Goal: Task Accomplishment & Management: Complete application form

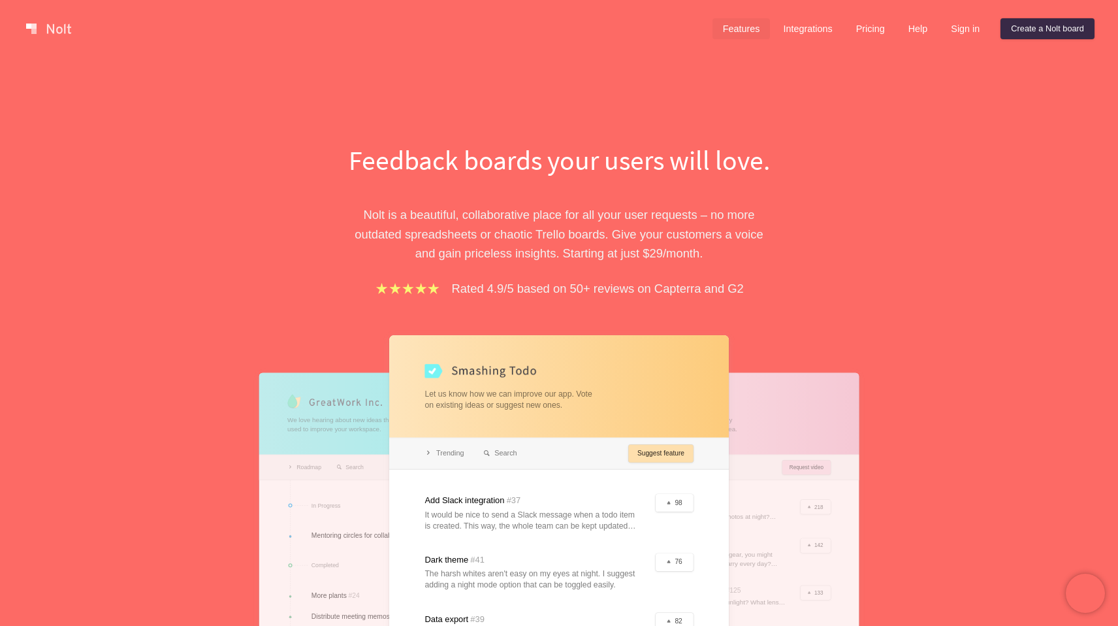
click at [732, 35] on link "Features" at bounding box center [741, 28] width 58 height 21
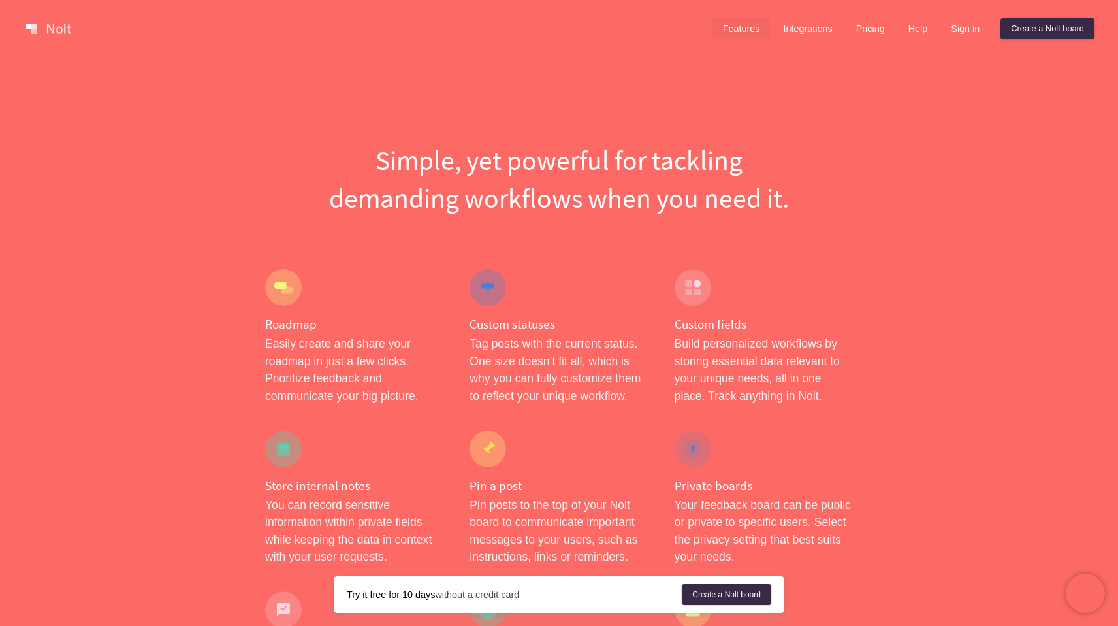
click at [54, 23] on link at bounding box center [48, 28] width 55 height 21
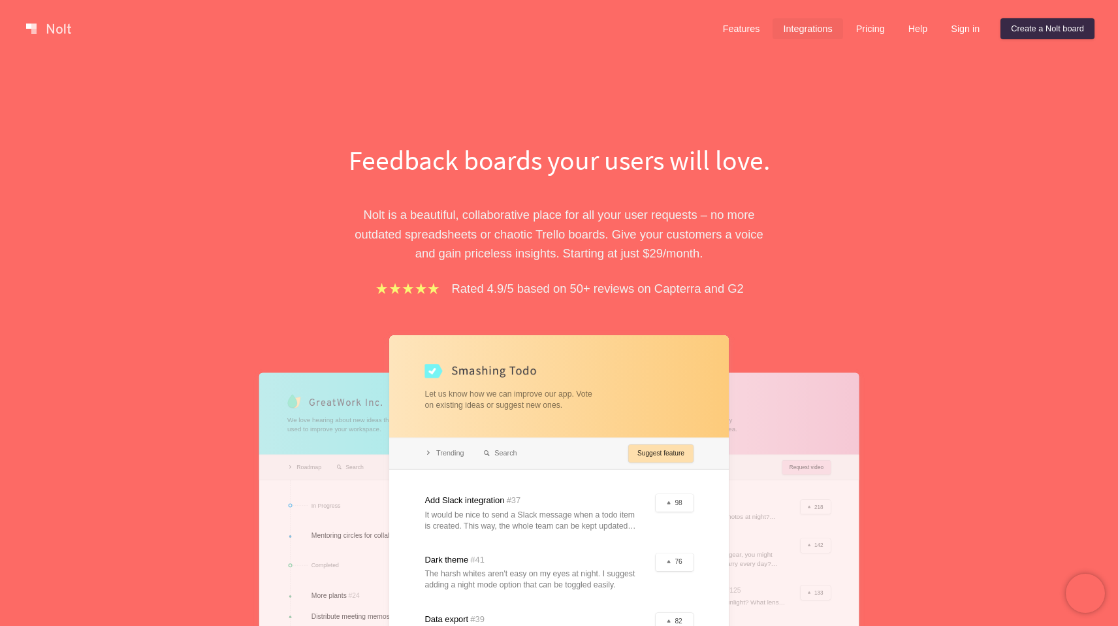
click at [797, 31] on link "Integrations" at bounding box center [807, 28] width 70 height 21
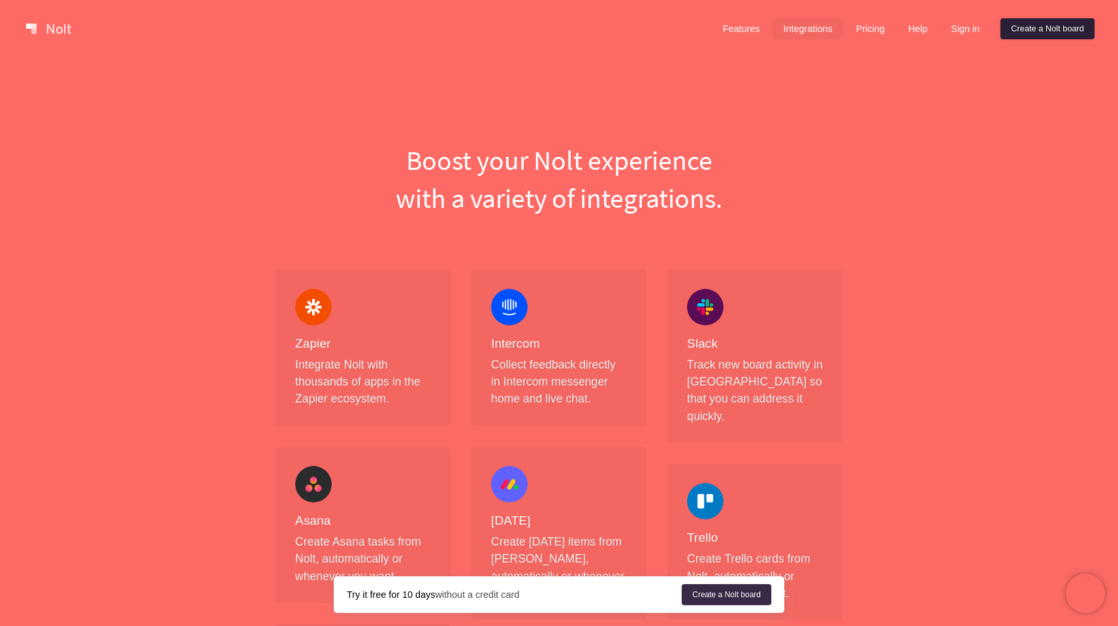
click at [1076, 35] on link "Create a Nolt board" at bounding box center [1047, 28] width 94 height 21
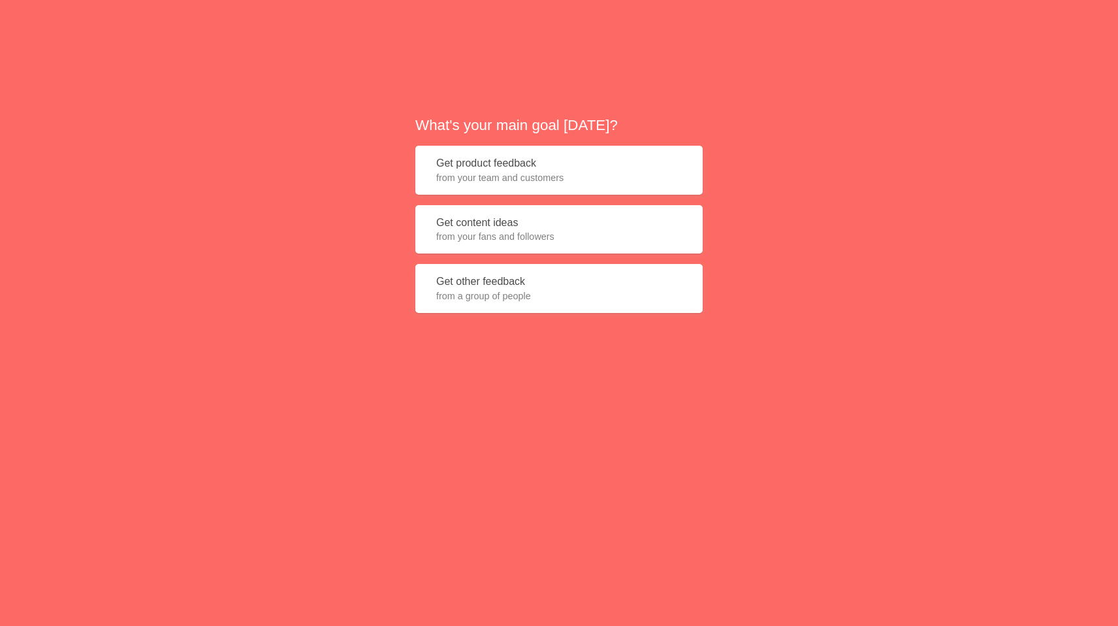
click at [617, 174] on span "from your team and customers" at bounding box center [559, 177] width 246 height 13
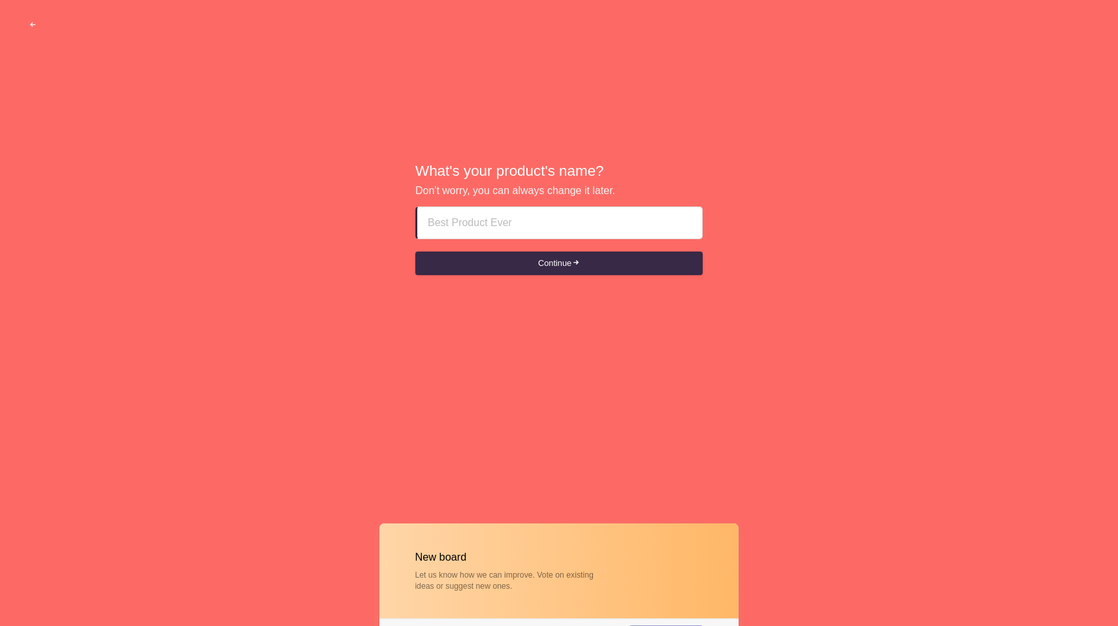
click at [506, 230] on input at bounding box center [558, 222] width 265 height 31
type input "J"
click at [531, 261] on button "Continue" at bounding box center [558, 263] width 287 height 24
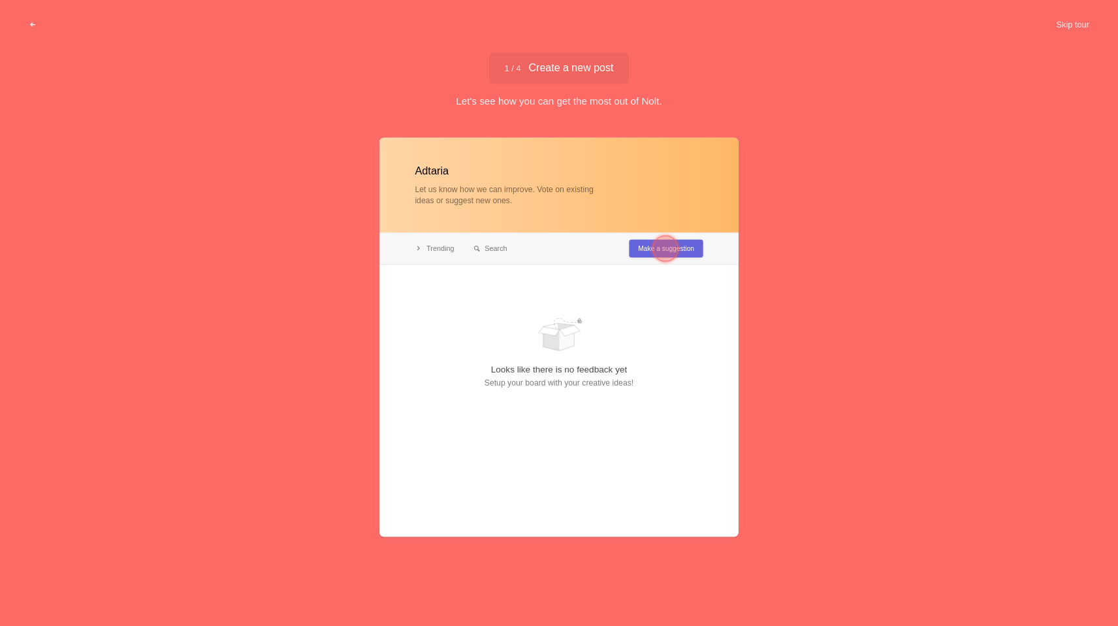
type input "Adtaria"
click at [665, 251] on div at bounding box center [665, 248] width 26 height 26
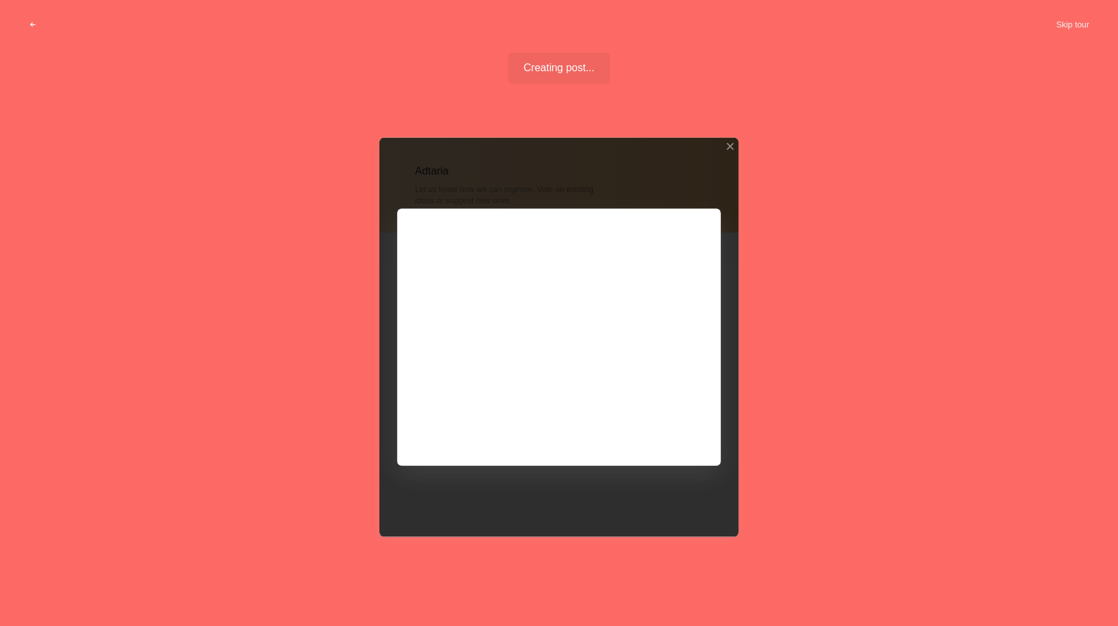
click at [669, 426] on div at bounding box center [558, 336] width 359 height 399
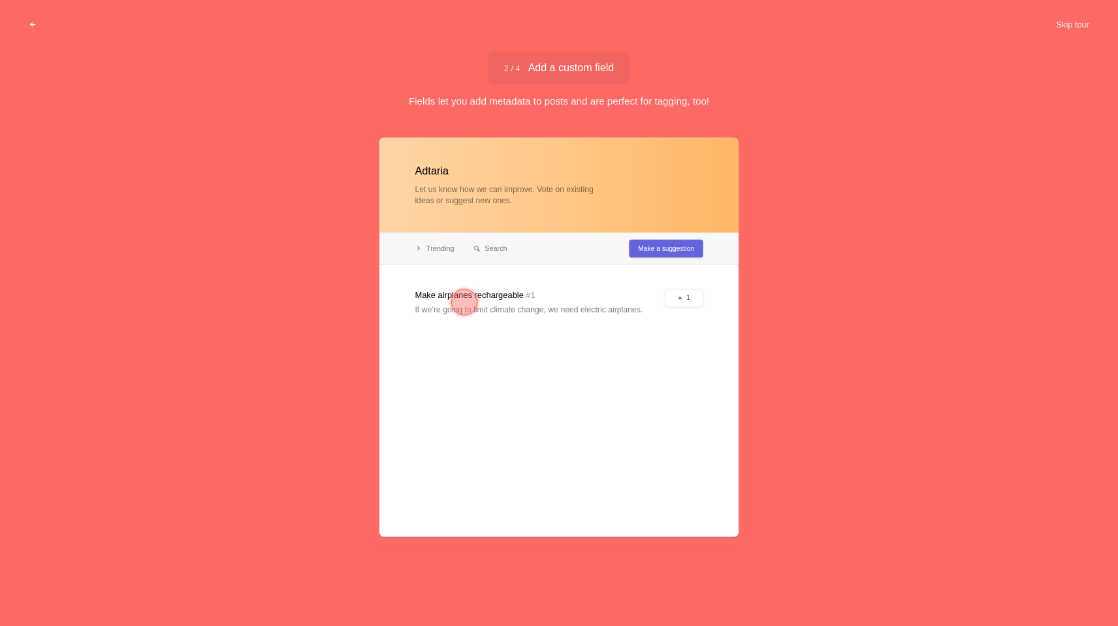
click at [466, 300] on div at bounding box center [464, 302] width 26 height 26
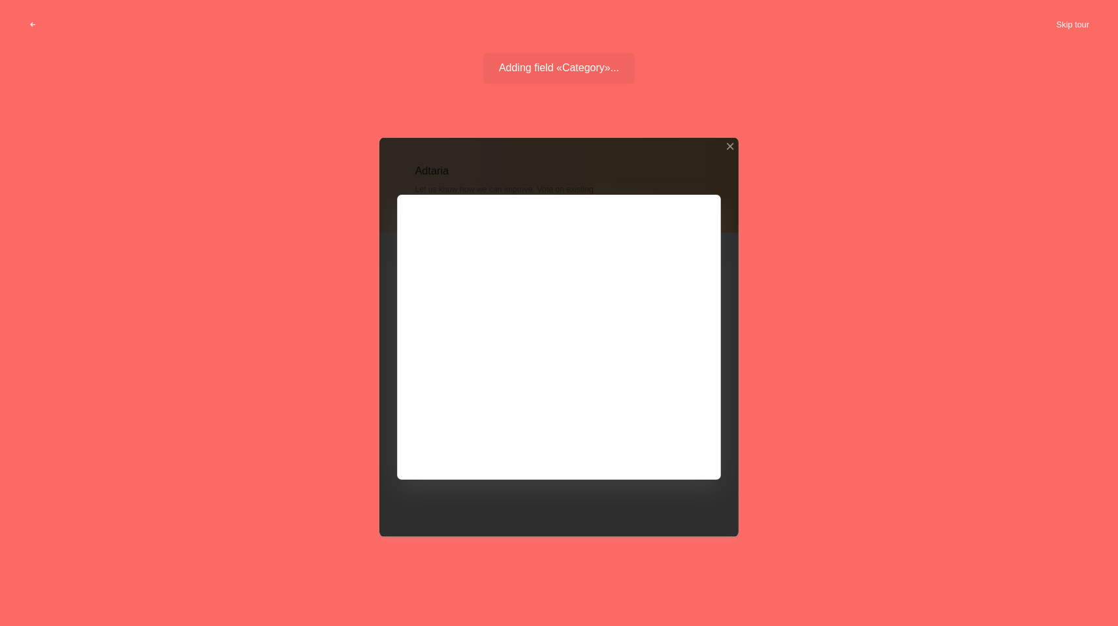
click at [1088, 18] on button "Skip tour" at bounding box center [1072, 25] width 65 height 24
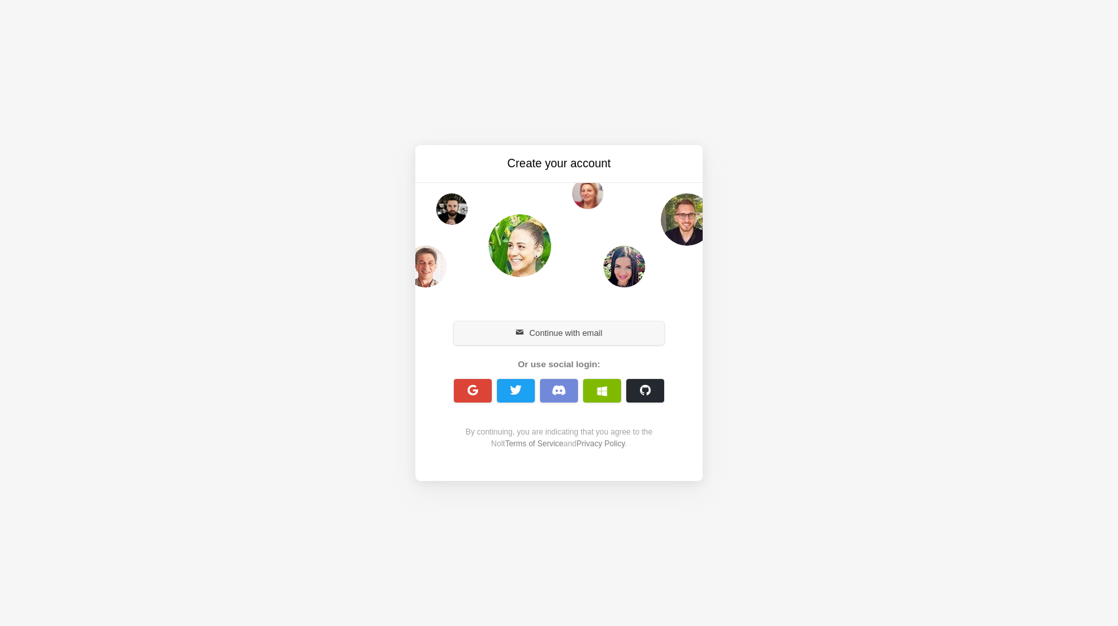
click at [584, 330] on button "Continue with email" at bounding box center [559, 333] width 210 height 24
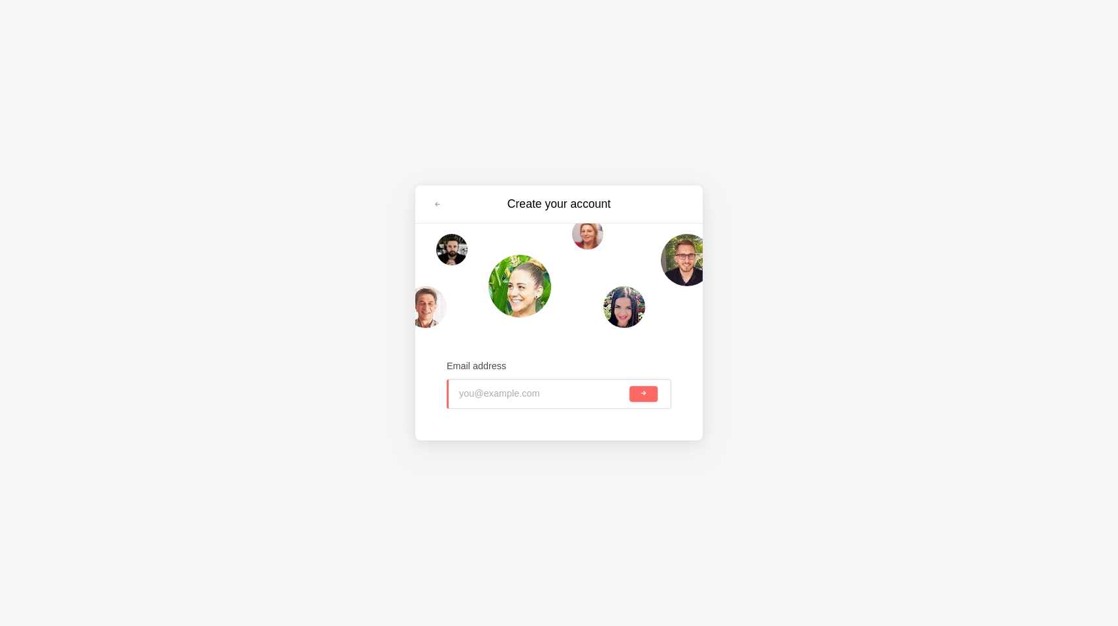
click at [531, 395] on input "email" at bounding box center [543, 393] width 168 height 29
type input "[EMAIL_ADDRESS][DOMAIN_NAME]"
click at [629, 386] on button "submit" at bounding box center [643, 394] width 28 height 16
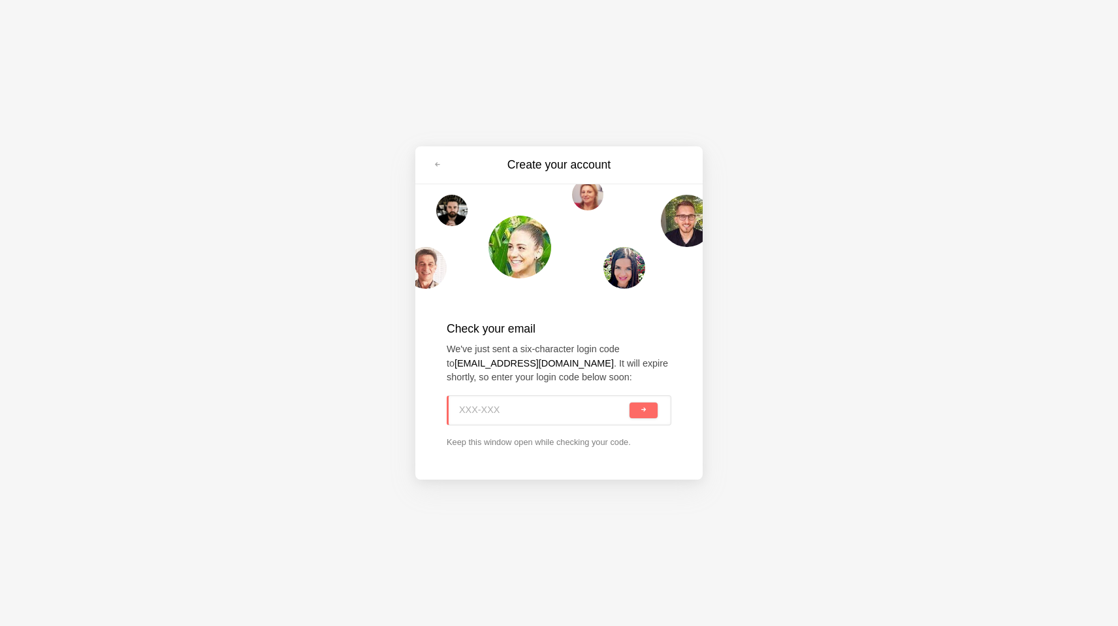
click at [740, 128] on div "Create your account Check your email We've just sent a six-character login code…" at bounding box center [559, 313] width 1118 height 626
paste input "ABK-CMY"
type input "ABK-CMY"
click at [629, 402] on button "submit" at bounding box center [643, 410] width 28 height 16
